Goal: Ask a question

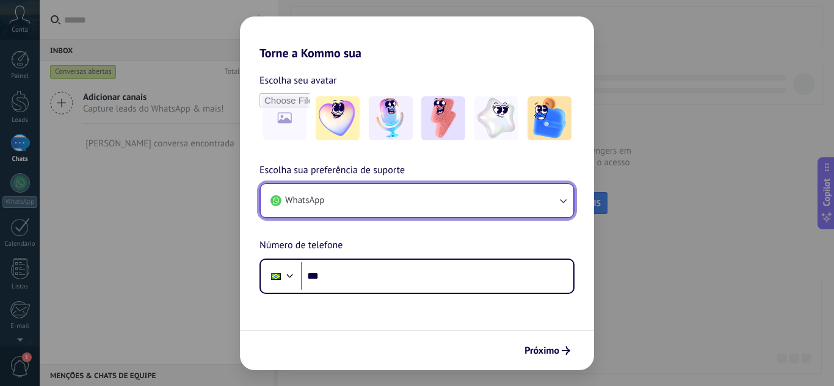
click at [526, 212] on button "WhatsApp" at bounding box center [417, 200] width 312 height 33
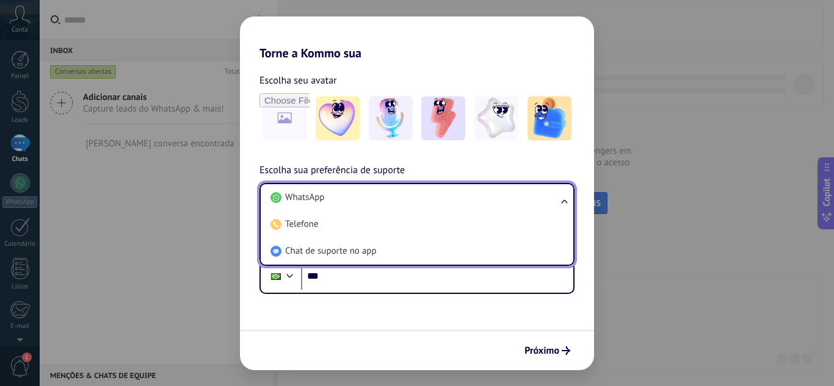
drag, startPoint x: 471, startPoint y: 251, endPoint x: 491, endPoint y: 278, distance: 33.7
click at [471, 252] on li "Chat de suporte no app" at bounding box center [414, 251] width 298 height 27
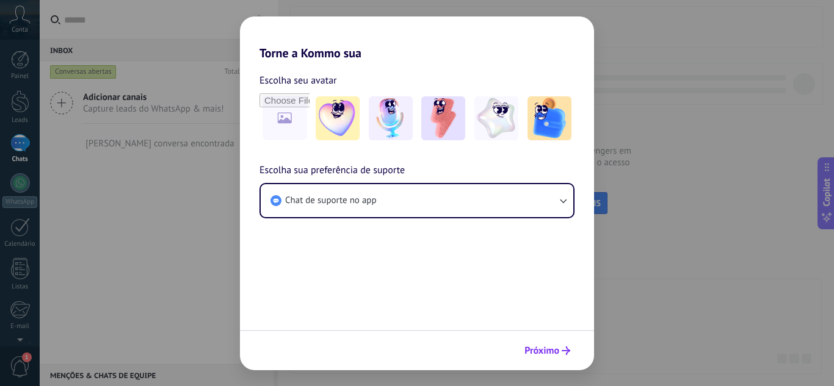
click at [549, 353] on span "Próximo" at bounding box center [541, 351] width 35 height 9
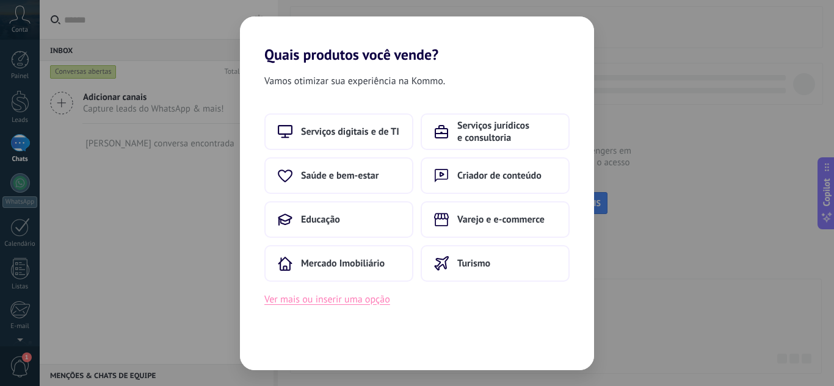
click at [365, 298] on button "Ver mais ou inserir uma opção" at bounding box center [327, 300] width 126 height 16
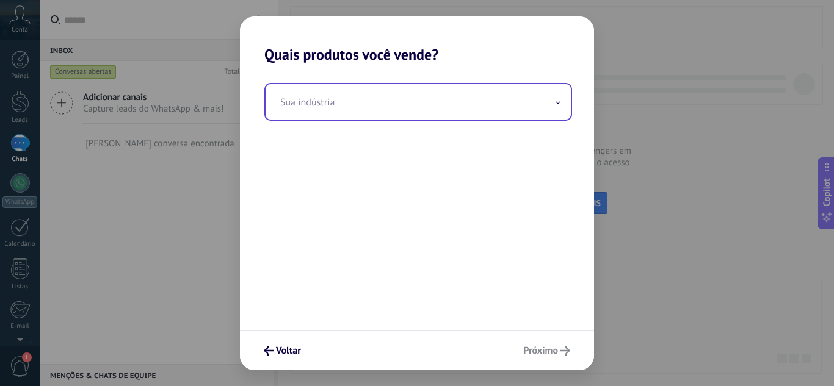
click at [347, 87] on input "text" at bounding box center [417, 101] width 305 height 35
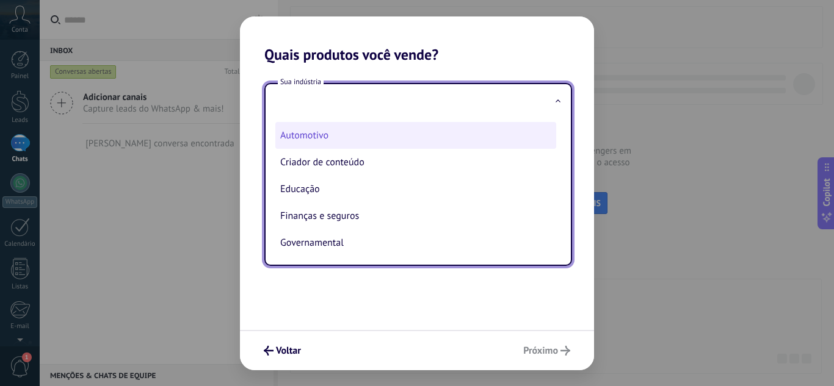
click at [325, 141] on li "Automotivo" at bounding box center [415, 135] width 281 height 27
type input "**********"
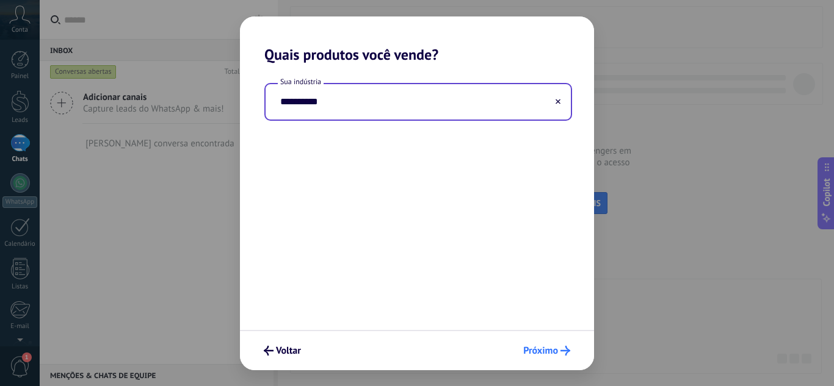
click at [548, 348] on span "Próximo" at bounding box center [540, 351] width 35 height 9
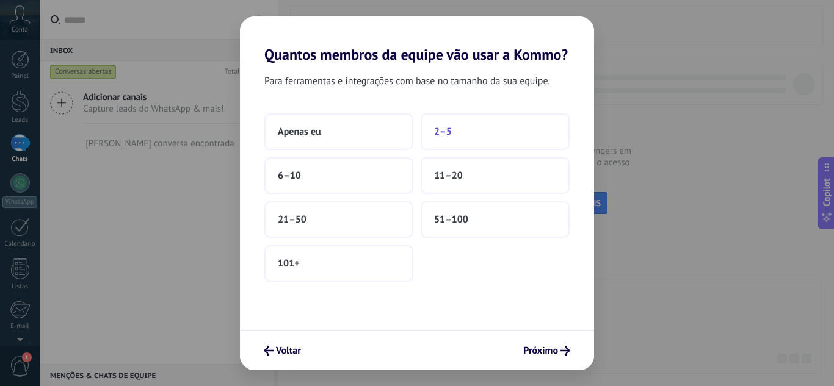
click at [467, 142] on button "2–5" at bounding box center [494, 131] width 149 height 37
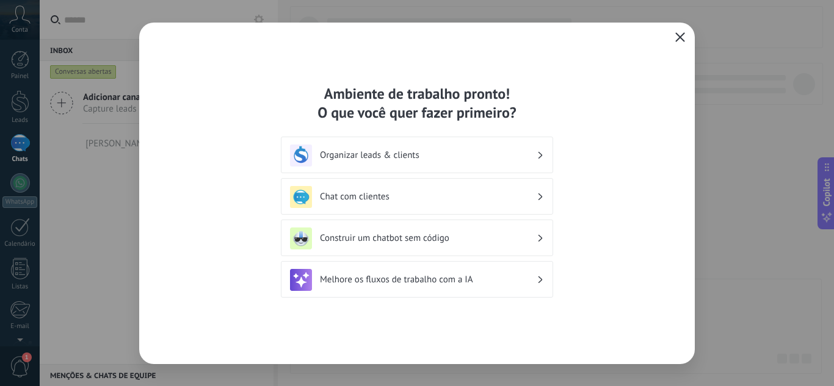
click at [677, 33] on icon "button" at bounding box center [680, 37] width 10 height 10
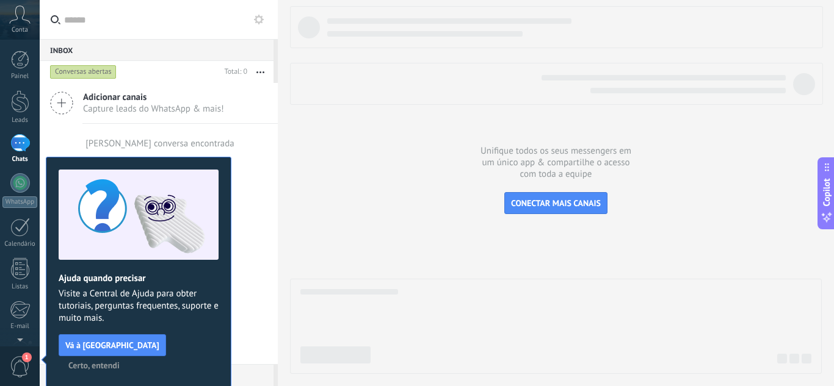
click at [120, 361] on span "Certo, entendi" at bounding box center [93, 365] width 51 height 9
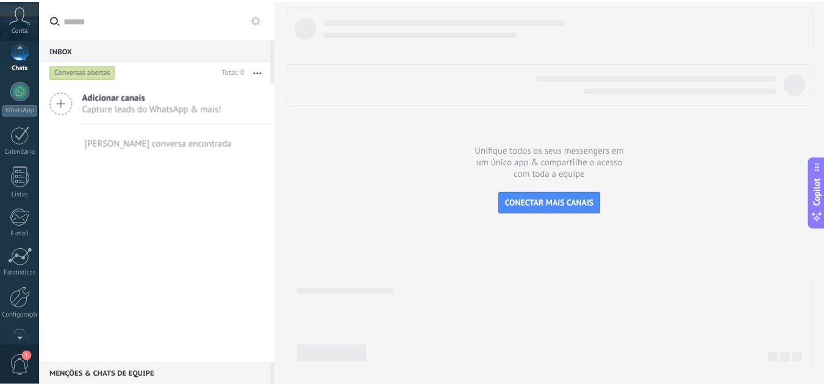
scroll to position [121, 0]
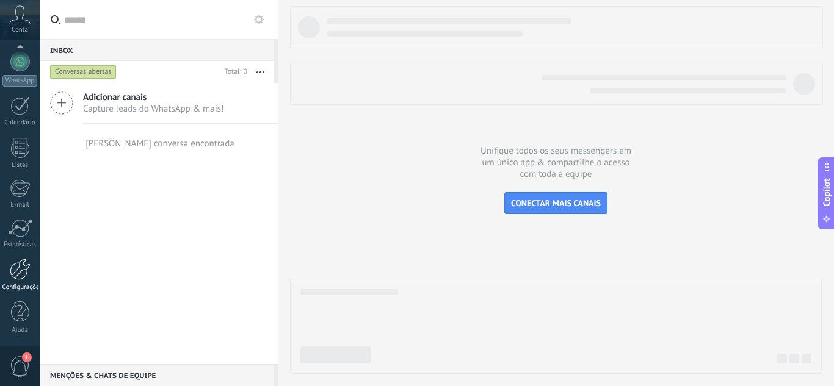
click at [17, 266] on div at bounding box center [20, 269] width 21 height 21
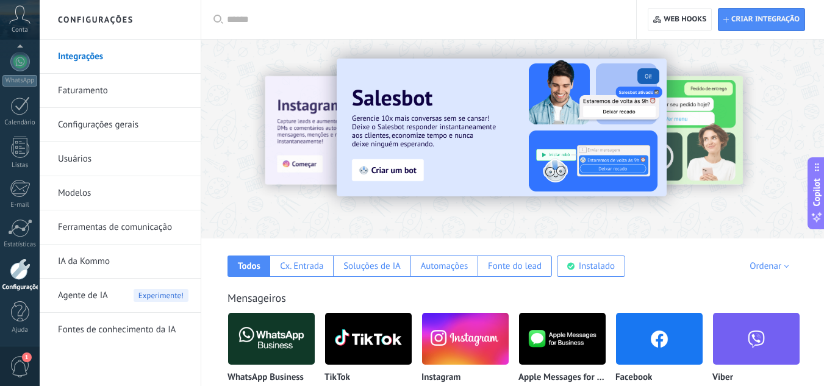
click at [20, 6] on use at bounding box center [20, 14] width 21 height 18
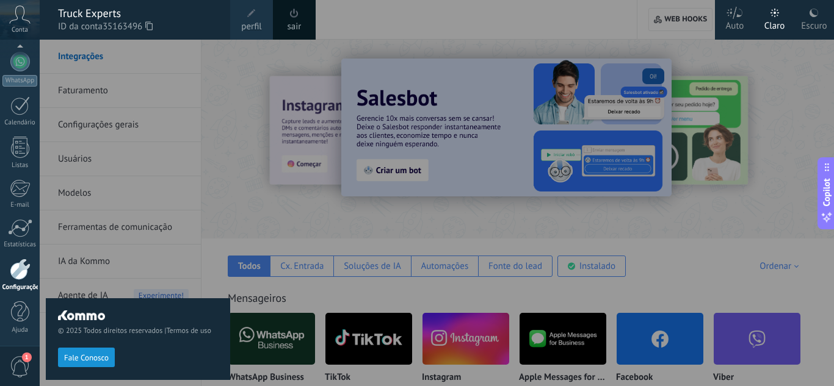
click at [298, 24] on link "sair" at bounding box center [294, 26] width 14 height 13
